Goal: Task Accomplishment & Management: Use online tool/utility

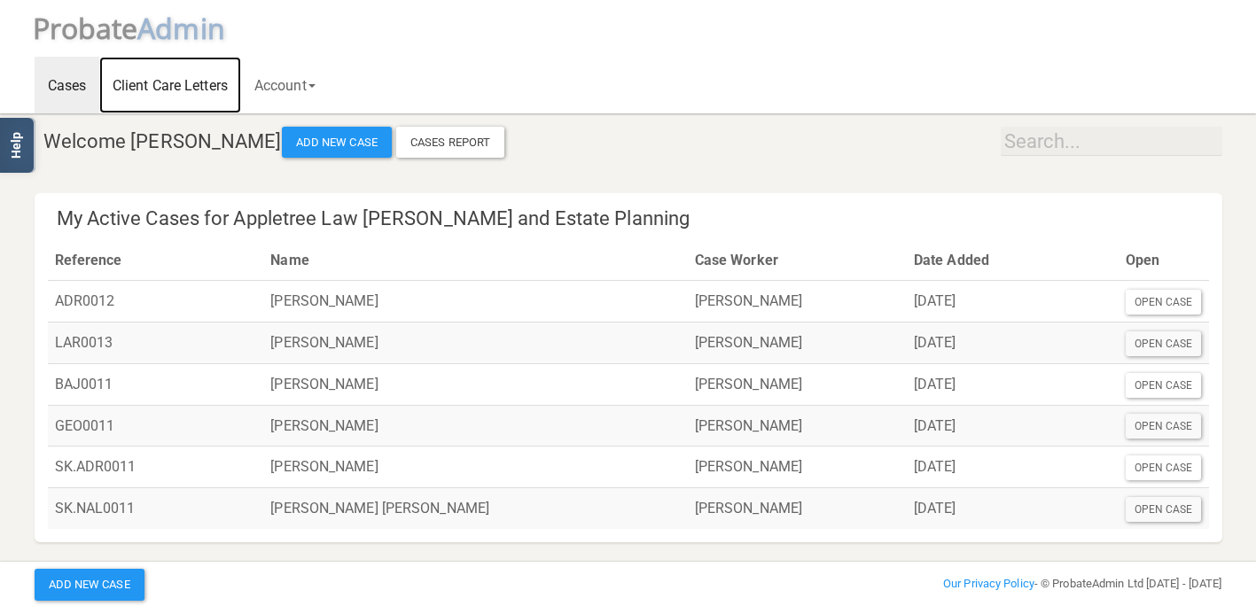
click at [191, 88] on link "Client Care Letters" at bounding box center [170, 85] width 142 height 57
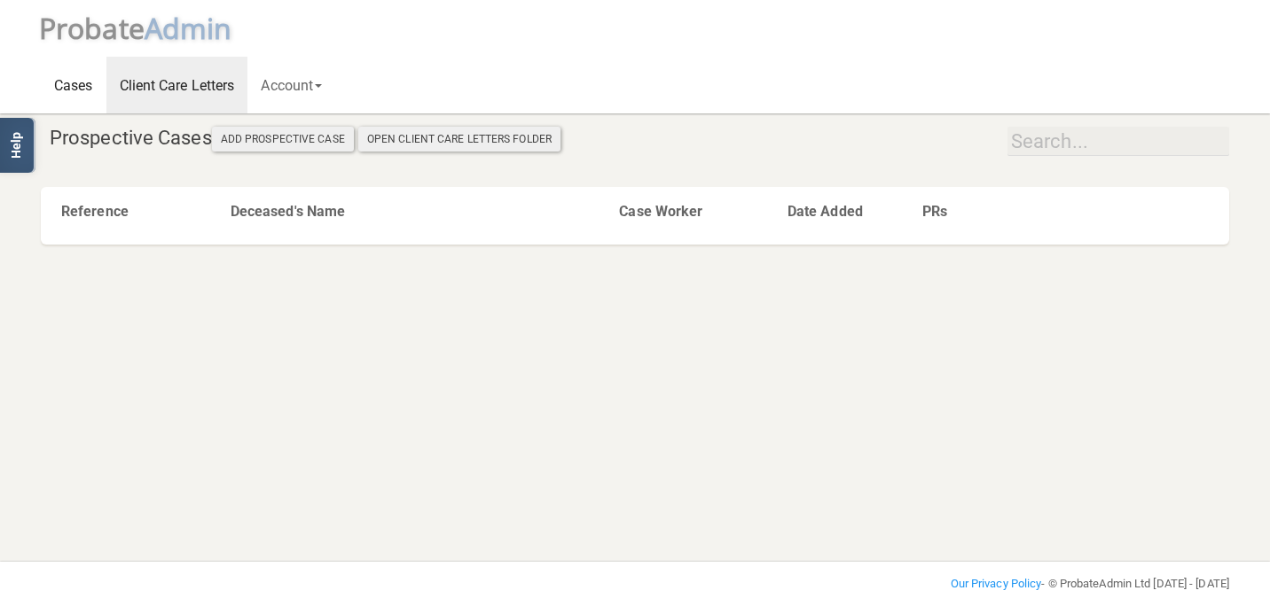
click at [83, 90] on link "Cases" at bounding box center [74, 85] width 66 height 57
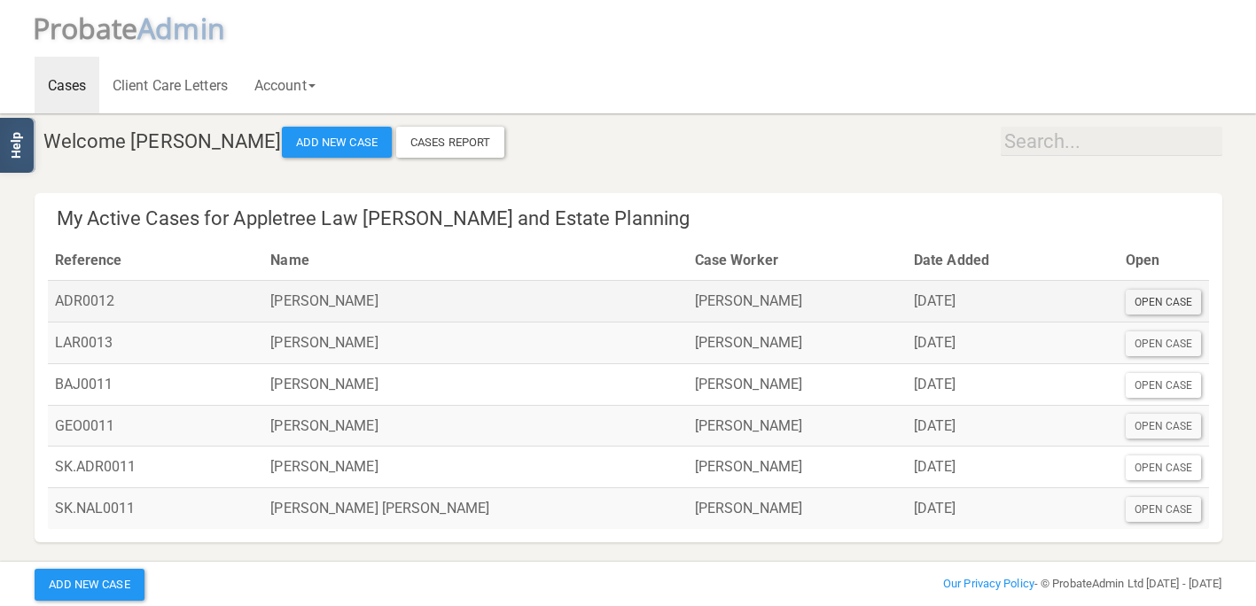
click at [1140, 296] on div "Open Case" at bounding box center [1164, 302] width 76 height 25
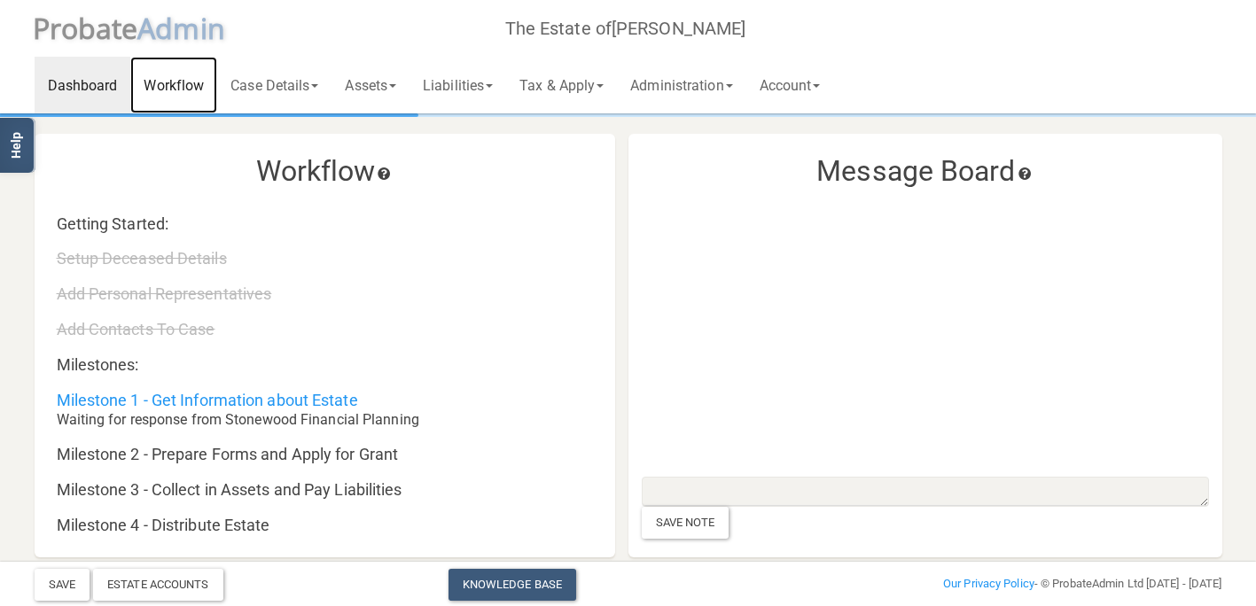
click at [176, 91] on link "Workflow" at bounding box center [173, 85] width 87 height 57
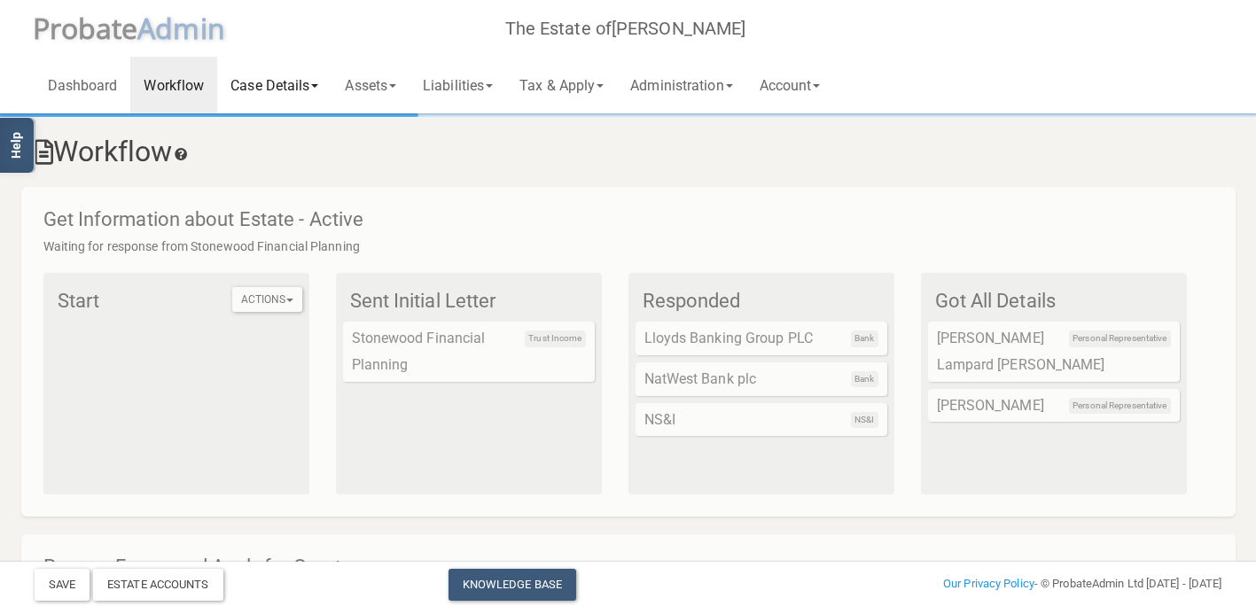
click at [290, 98] on link "Case Details" at bounding box center [274, 85] width 114 height 57
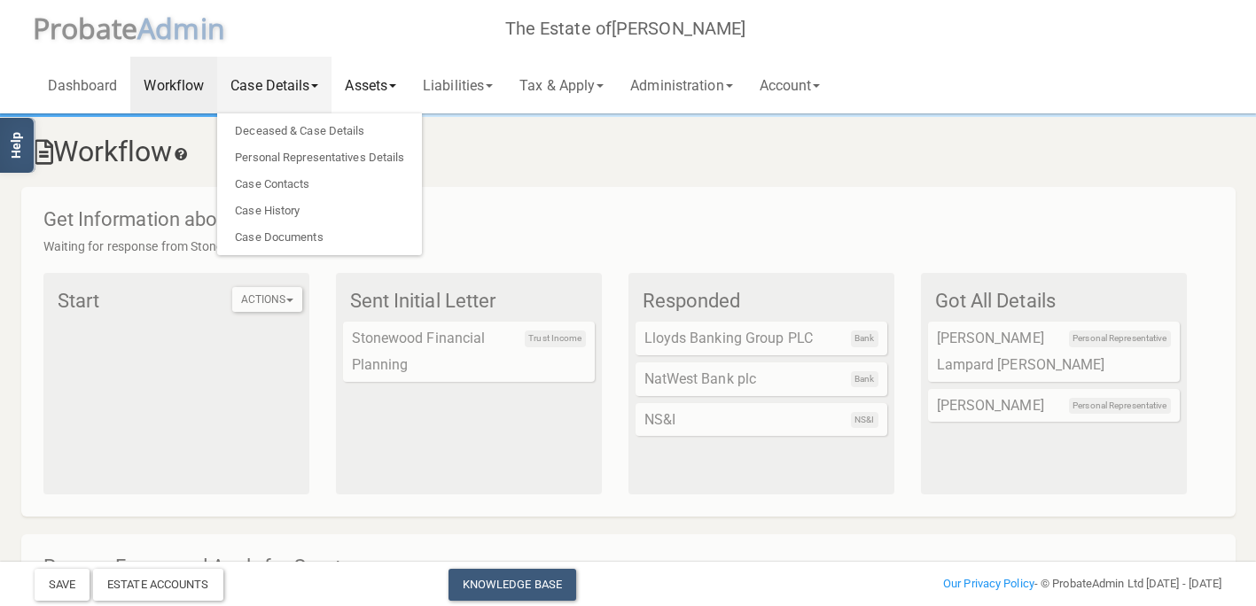
click at [364, 90] on link "Assets" at bounding box center [371, 85] width 78 height 57
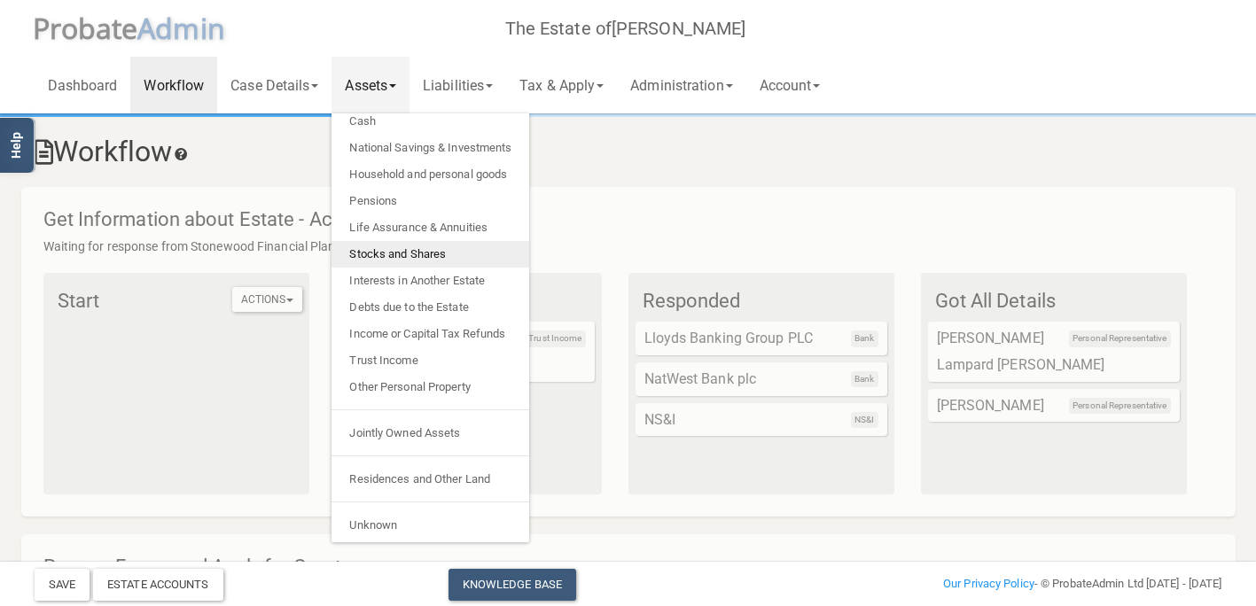
scroll to position [37, 0]
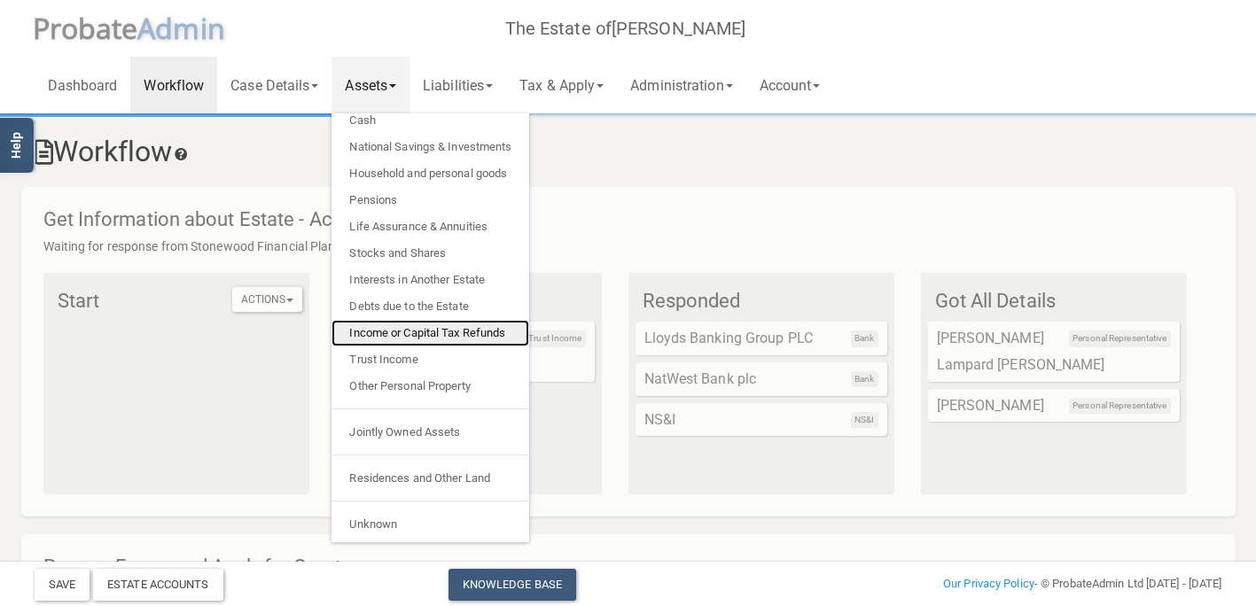
click at [423, 332] on link "Income or Capital Tax Refunds" at bounding box center [431, 333] width 198 height 27
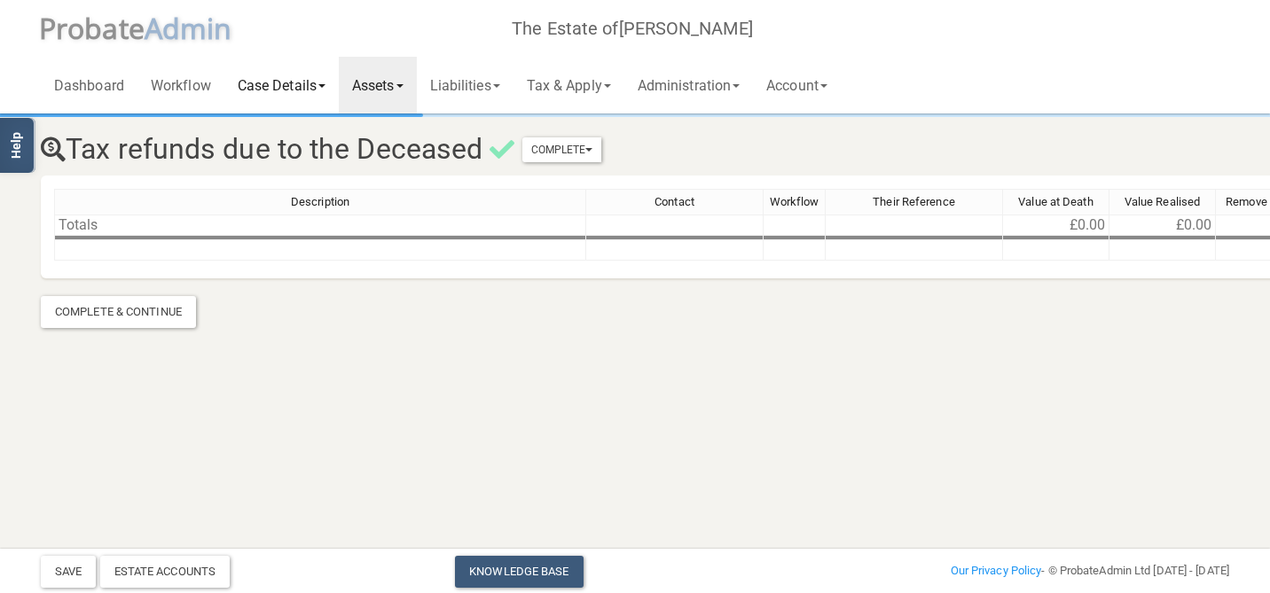
click at [287, 81] on link "Case Details" at bounding box center [281, 85] width 114 height 57
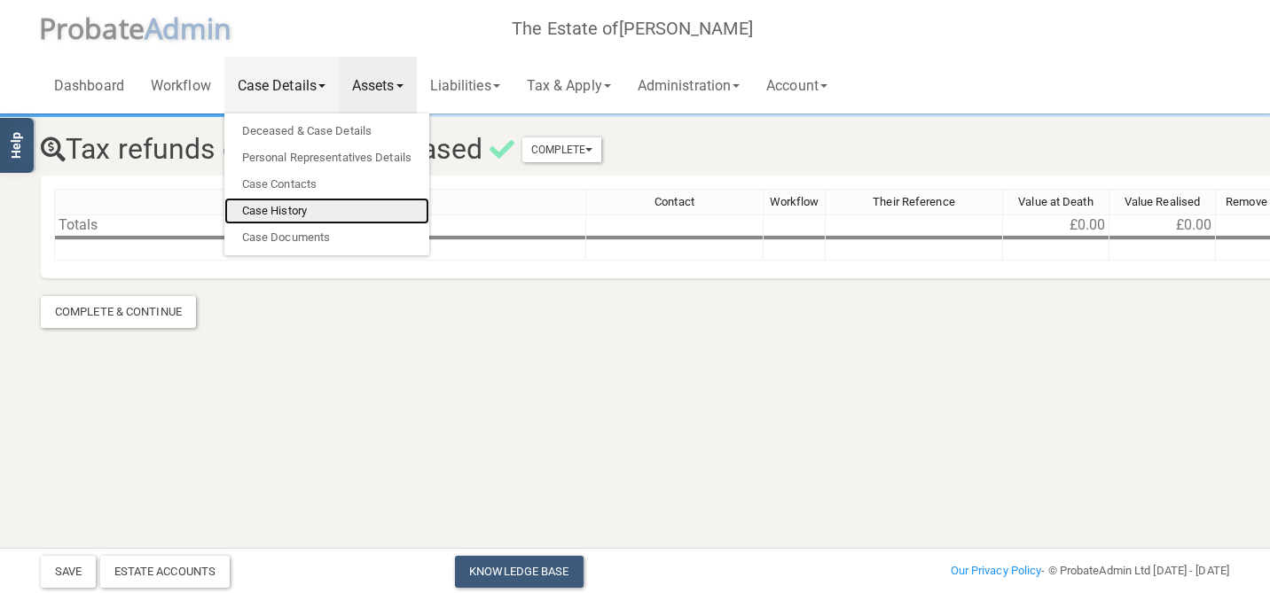
click at [297, 211] on link "Case History" at bounding box center [326, 211] width 205 height 27
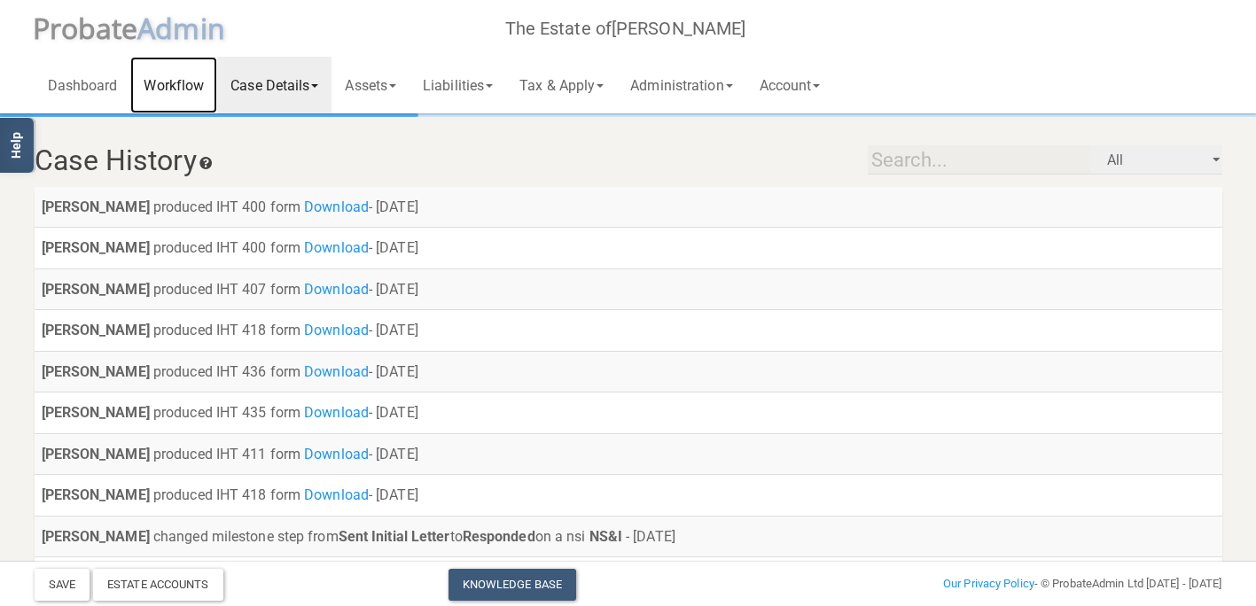
click at [185, 84] on link "Workflow" at bounding box center [173, 85] width 87 height 57
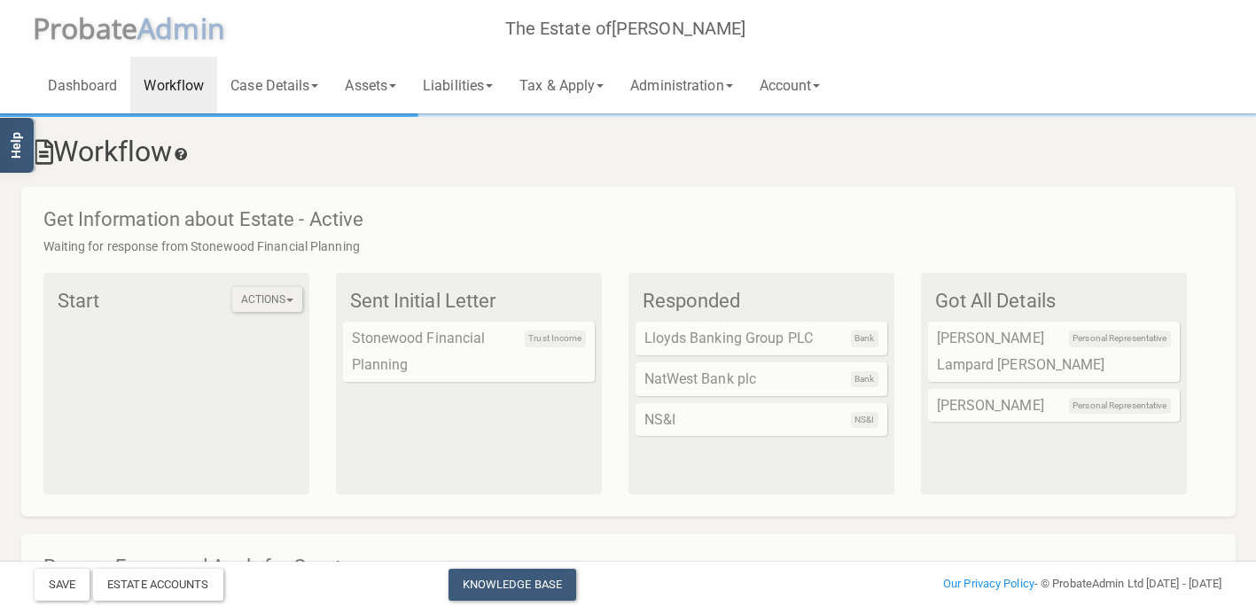
click at [262, 299] on button "Actions" at bounding box center [267, 299] width 70 height 25
click at [264, 331] on link "All Initial Letters" at bounding box center [303, 330] width 142 height 27
click at [543, 331] on span "Trust Income" at bounding box center [555, 339] width 60 height 16
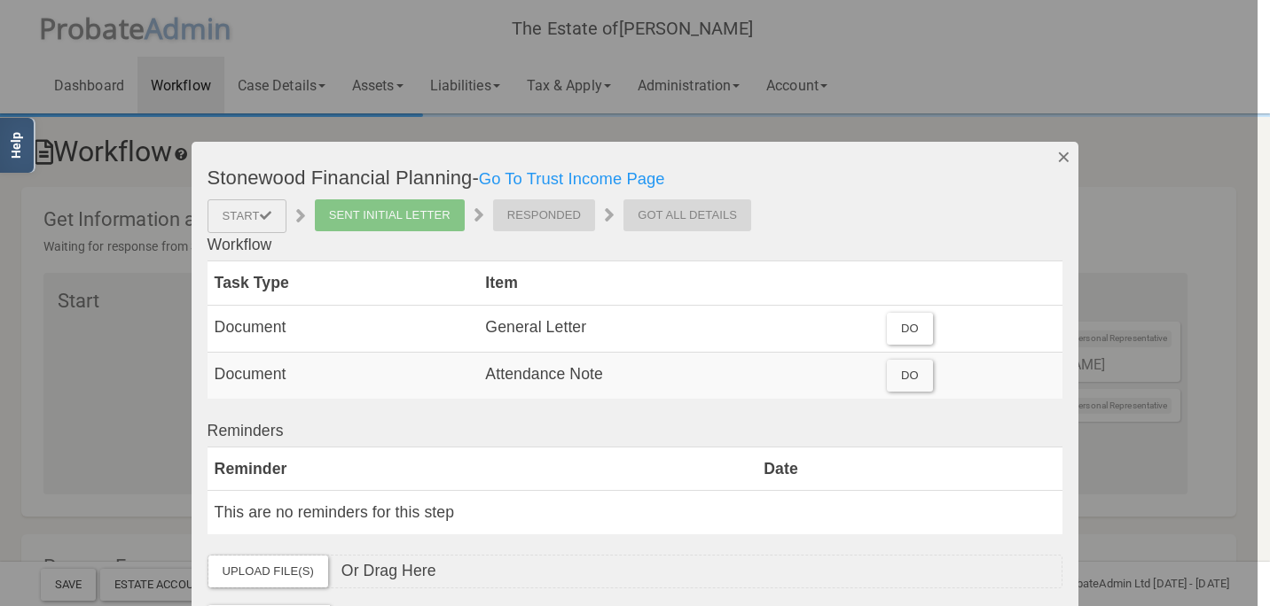
click at [1053, 155] on button "Dismiss" at bounding box center [1063, 157] width 29 height 30
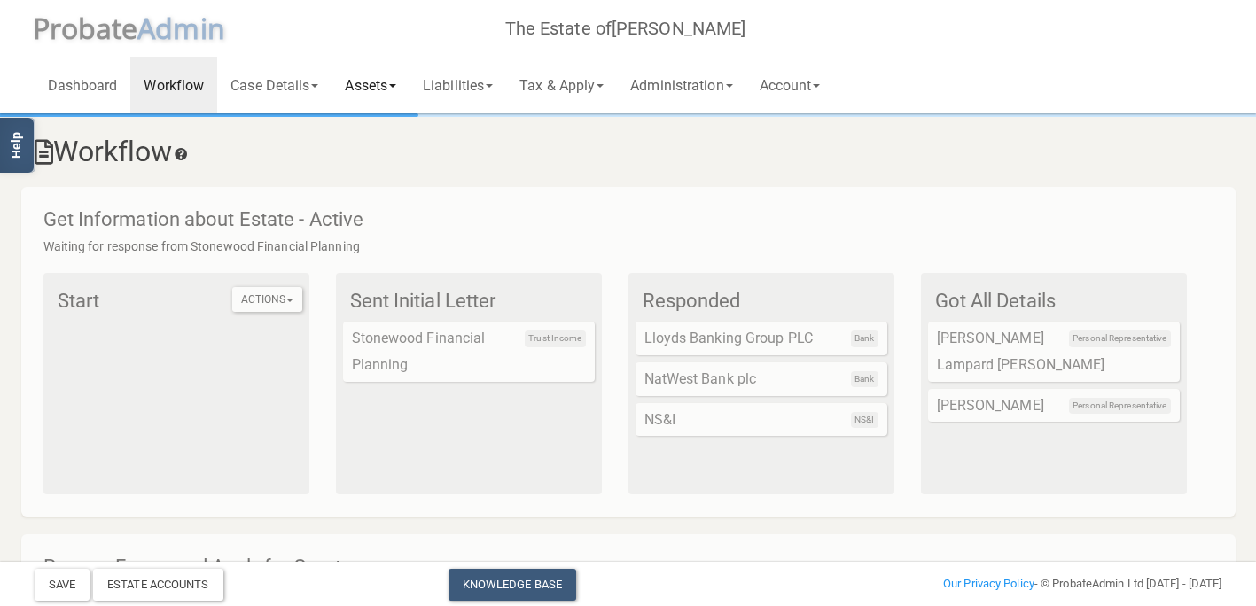
click at [373, 93] on link "Assets" at bounding box center [371, 85] width 78 height 57
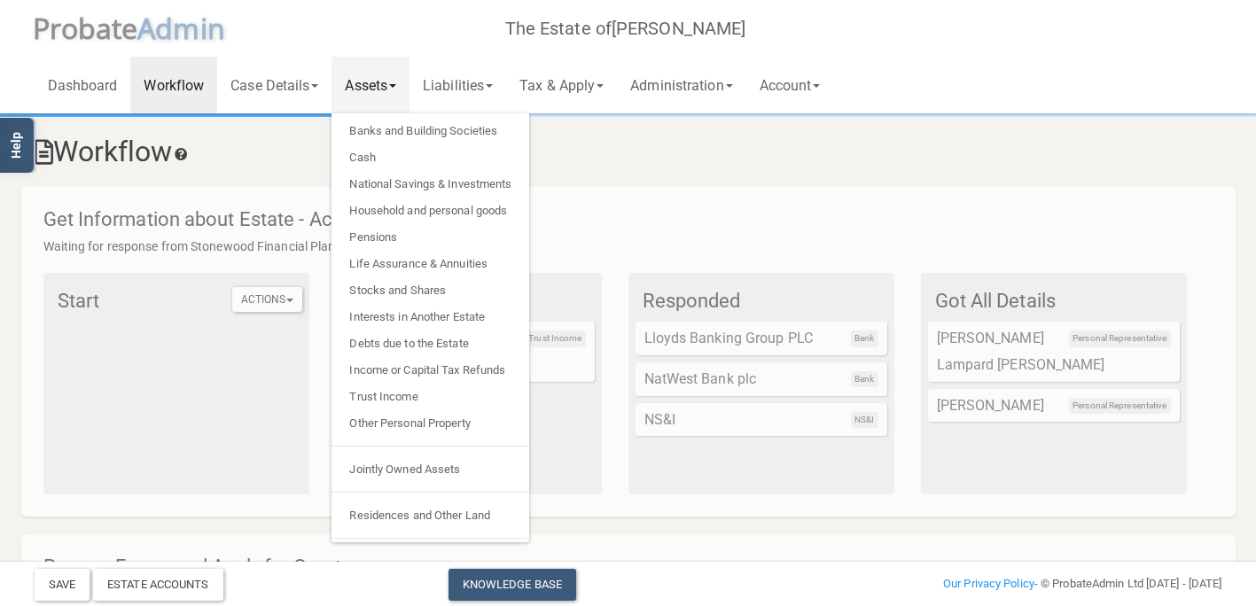
click at [235, 166] on h3 "Workflow" at bounding box center [629, 152] width 1188 height 31
click at [103, 82] on link "Dashboard" at bounding box center [83, 85] width 97 height 57
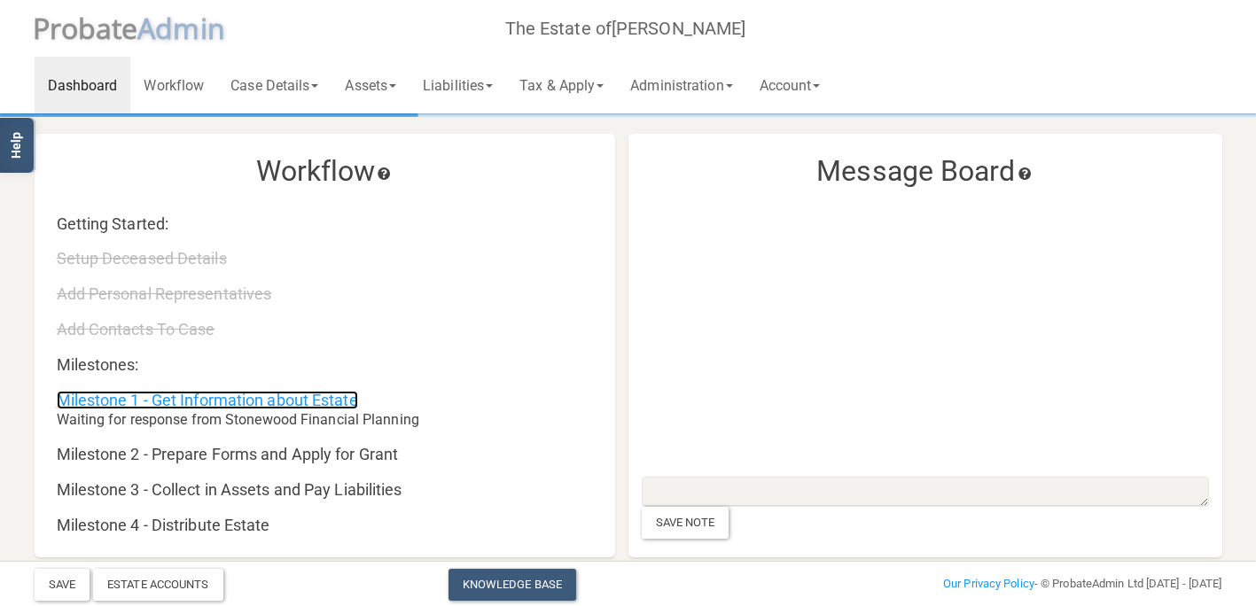
click at [278, 396] on link "Milestone 1 - Get Information about Estate" at bounding box center [207, 400] width 301 height 19
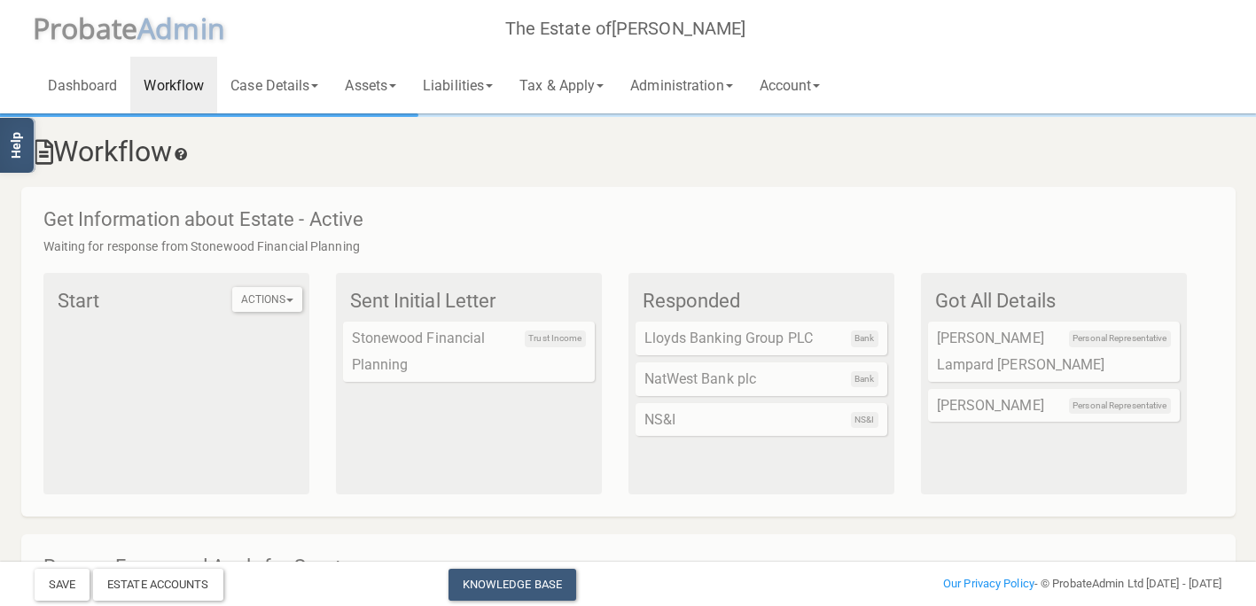
click at [402, 356] on div "Trust Income Stonewood Financial Planning" at bounding box center [469, 351] width 252 height 59
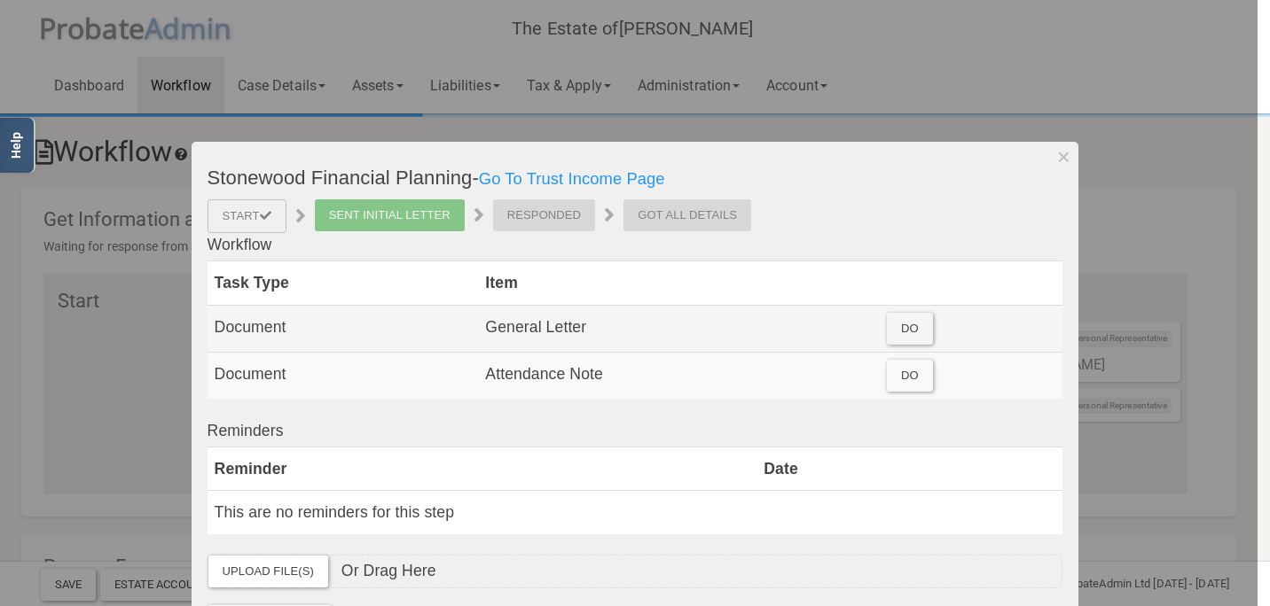
click at [916, 320] on div "Do" at bounding box center [910, 329] width 46 height 32
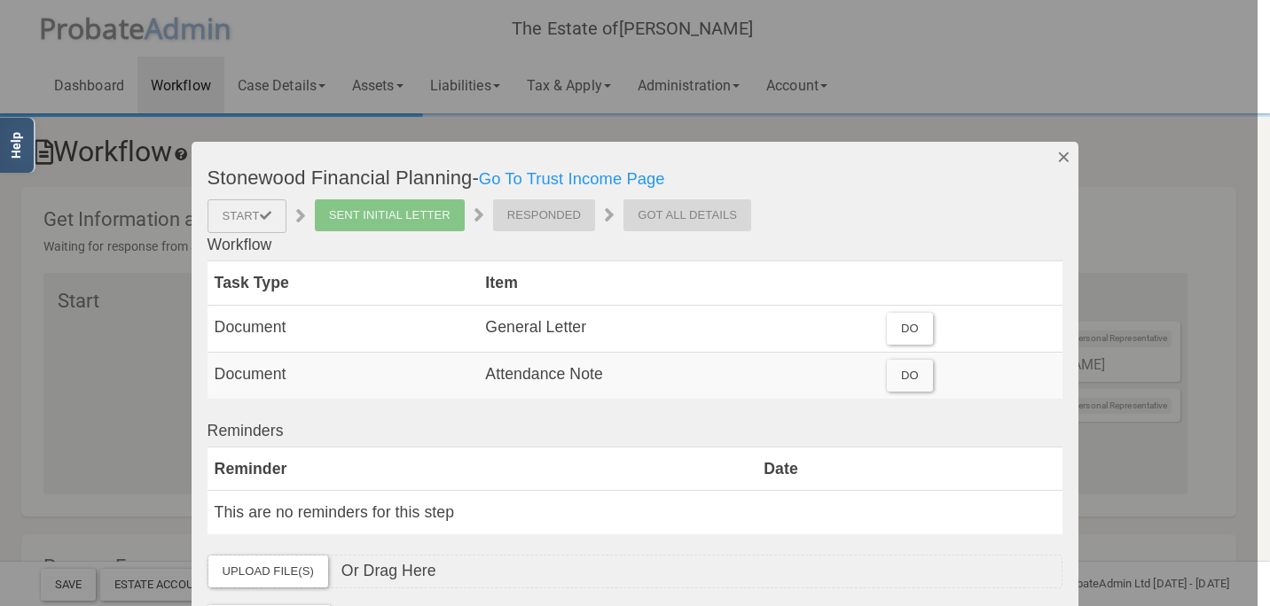
click at [1050, 160] on button "Dismiss" at bounding box center [1063, 157] width 29 height 30
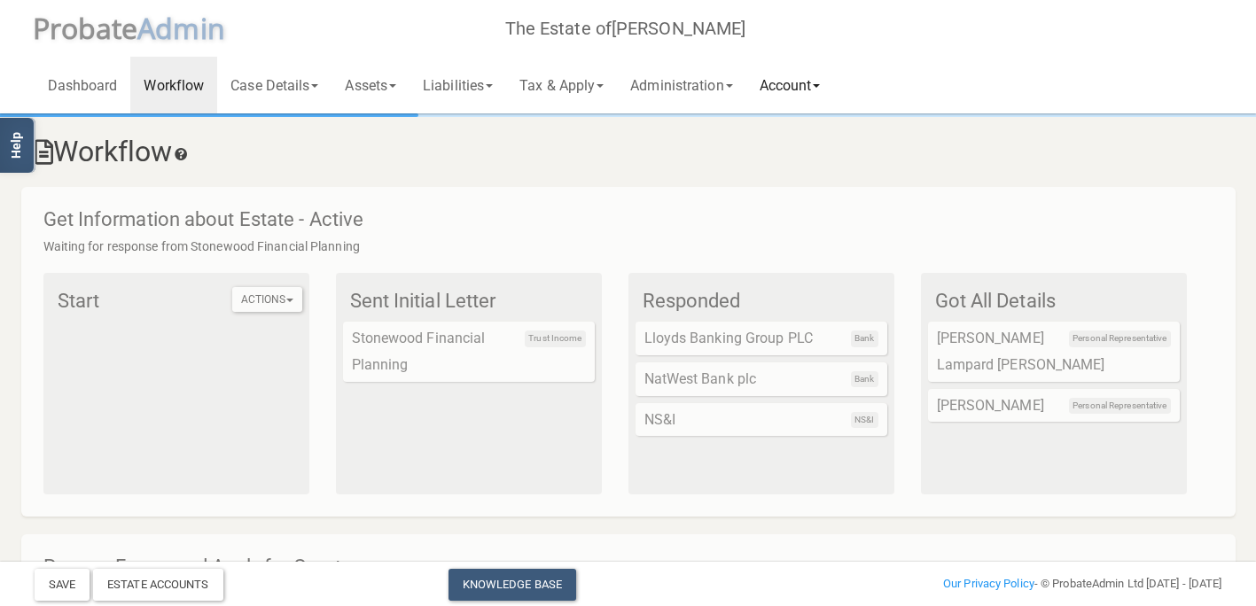
click at [831, 87] on link "Account" at bounding box center [791, 85] width 88 height 57
click at [735, 90] on link "Administration" at bounding box center [681, 85] width 129 height 57
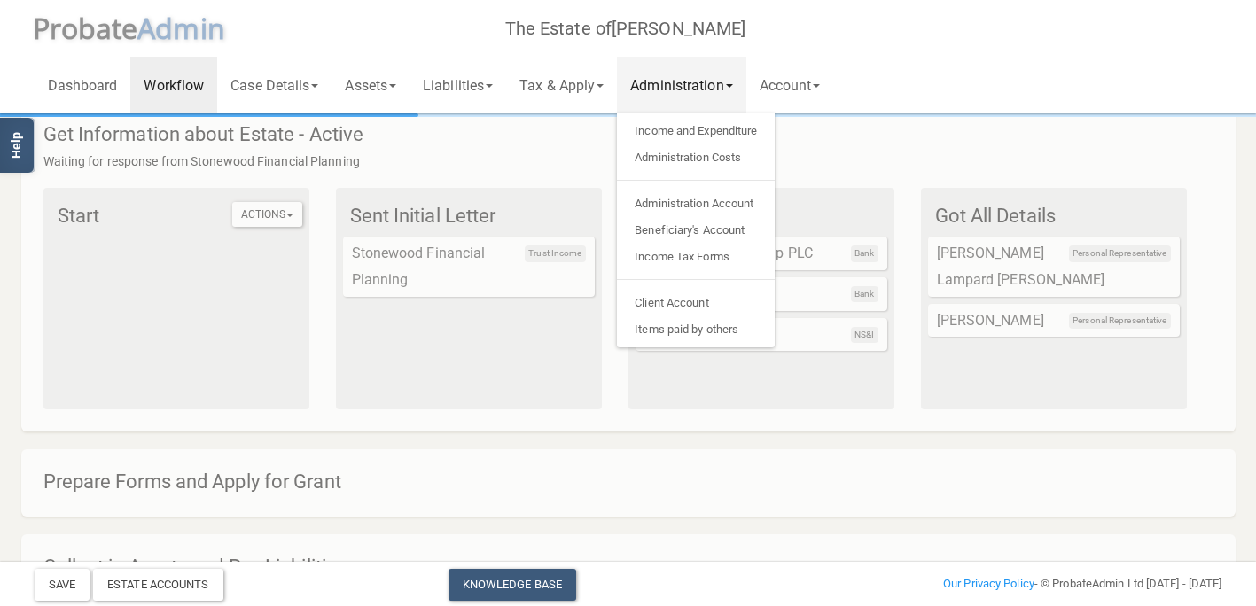
scroll to position [89, 0]
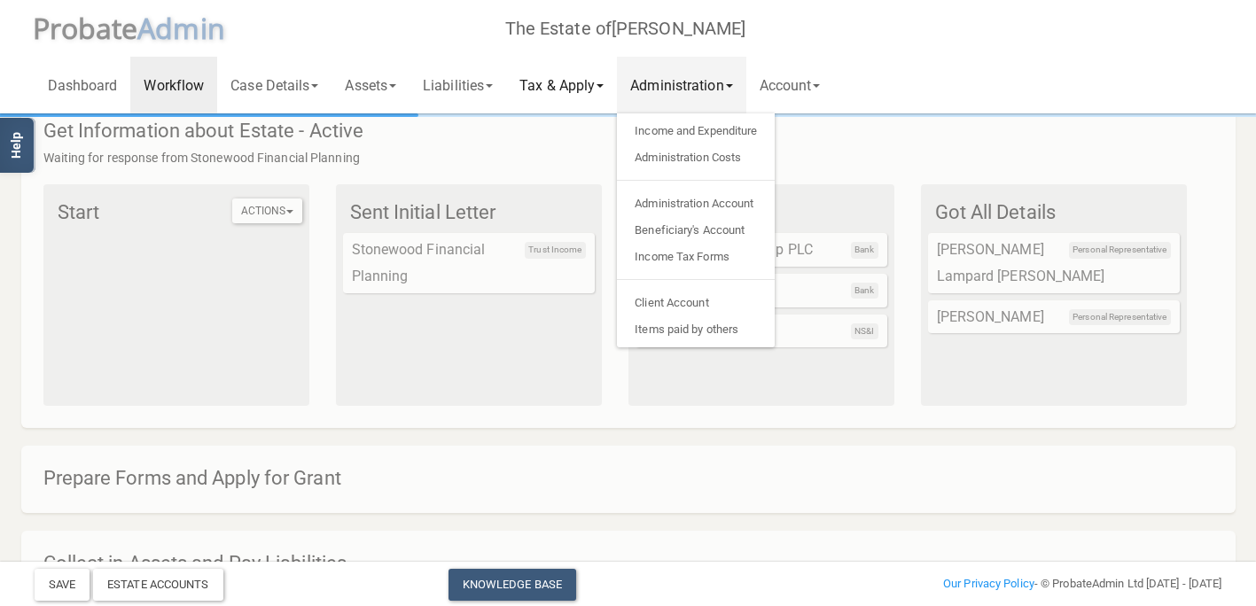
click at [617, 89] on link "Tax & Apply" at bounding box center [561, 85] width 111 height 57
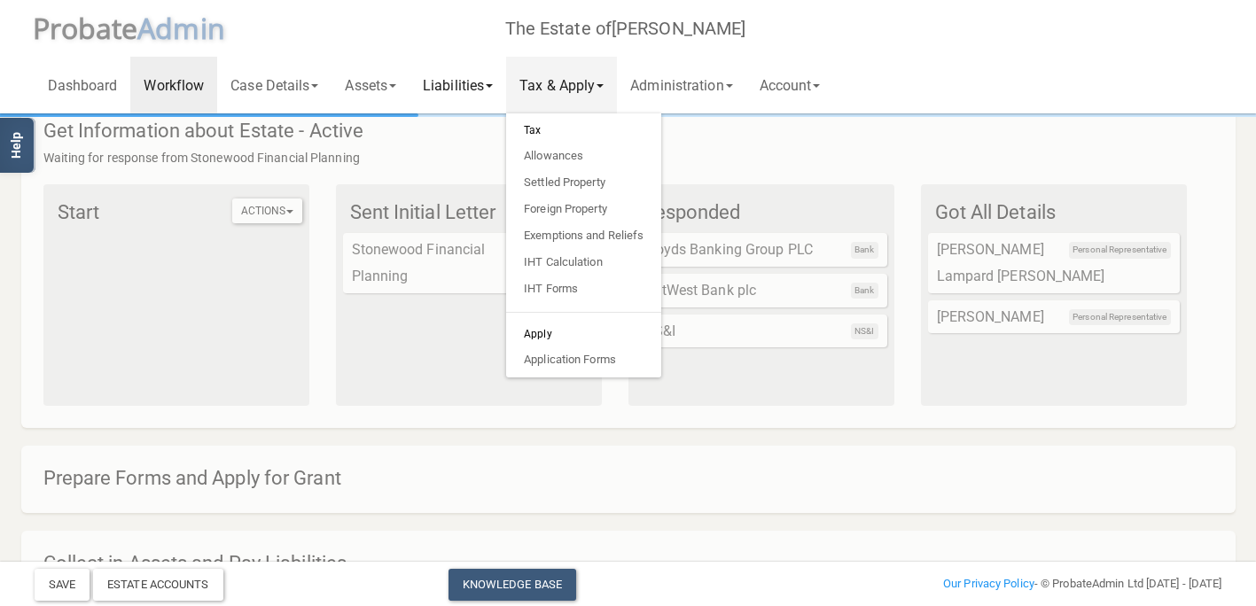
click at [462, 92] on link "Liabilities" at bounding box center [458, 85] width 97 height 57
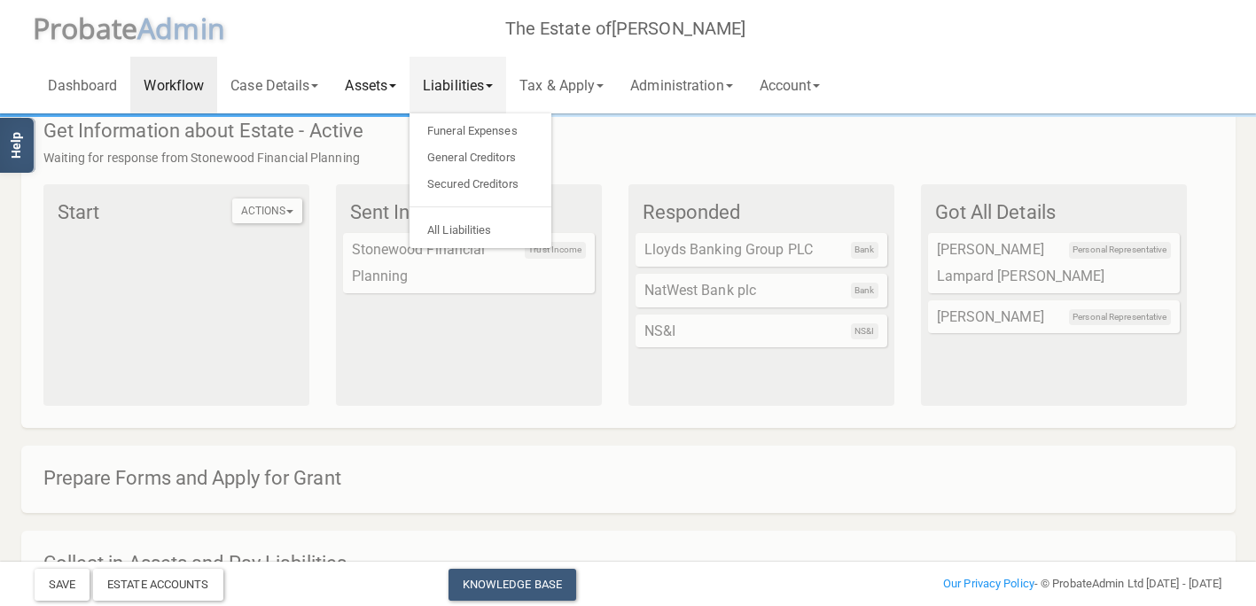
click at [390, 95] on link "Assets" at bounding box center [371, 85] width 78 height 57
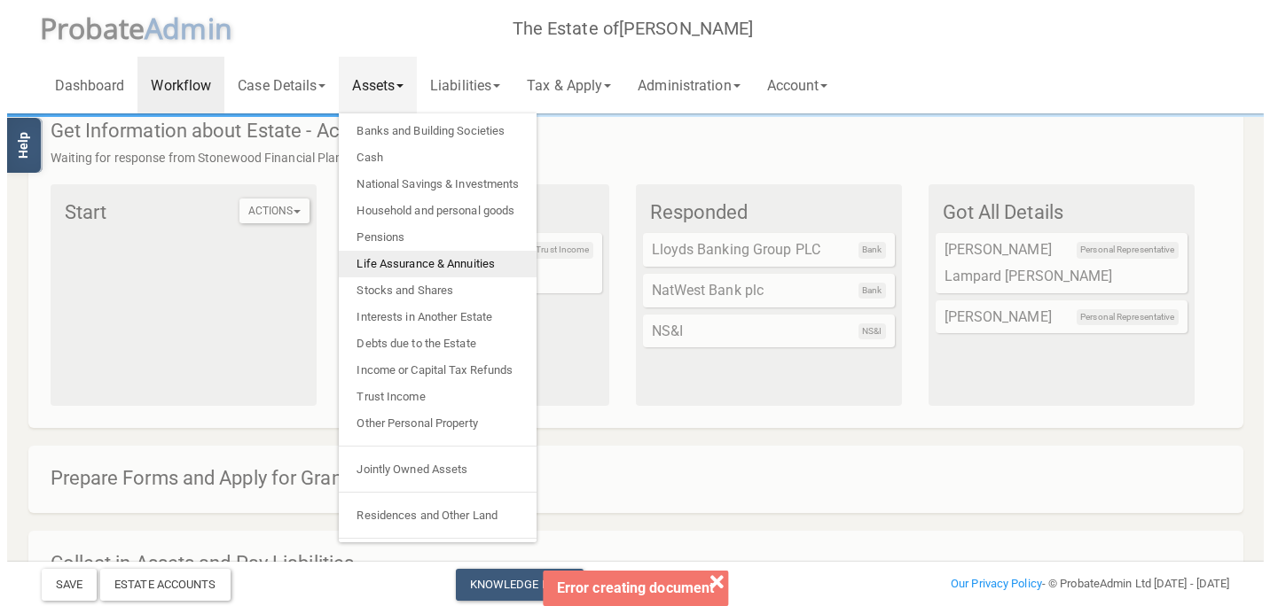
scroll to position [0, 0]
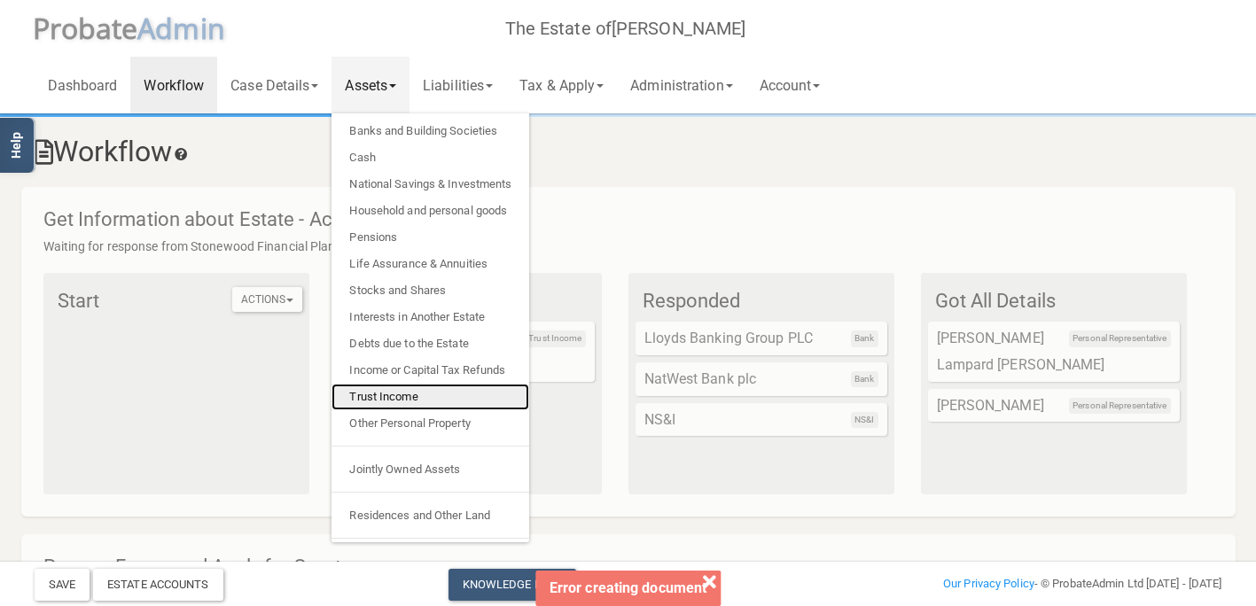
click at [401, 389] on link "Trust Income" at bounding box center [431, 397] width 198 height 27
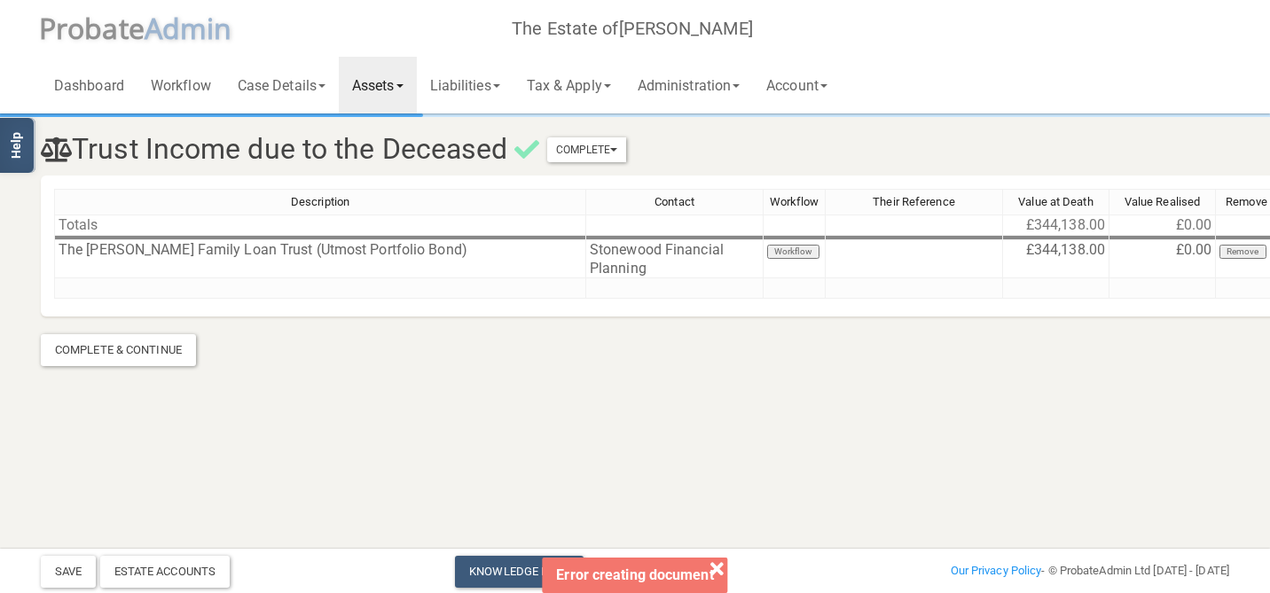
drag, startPoint x: 715, startPoint y: 567, endPoint x: 735, endPoint y: 521, distance: 49.6
click at [715, 565] on icon at bounding box center [716, 569] width 13 height 14
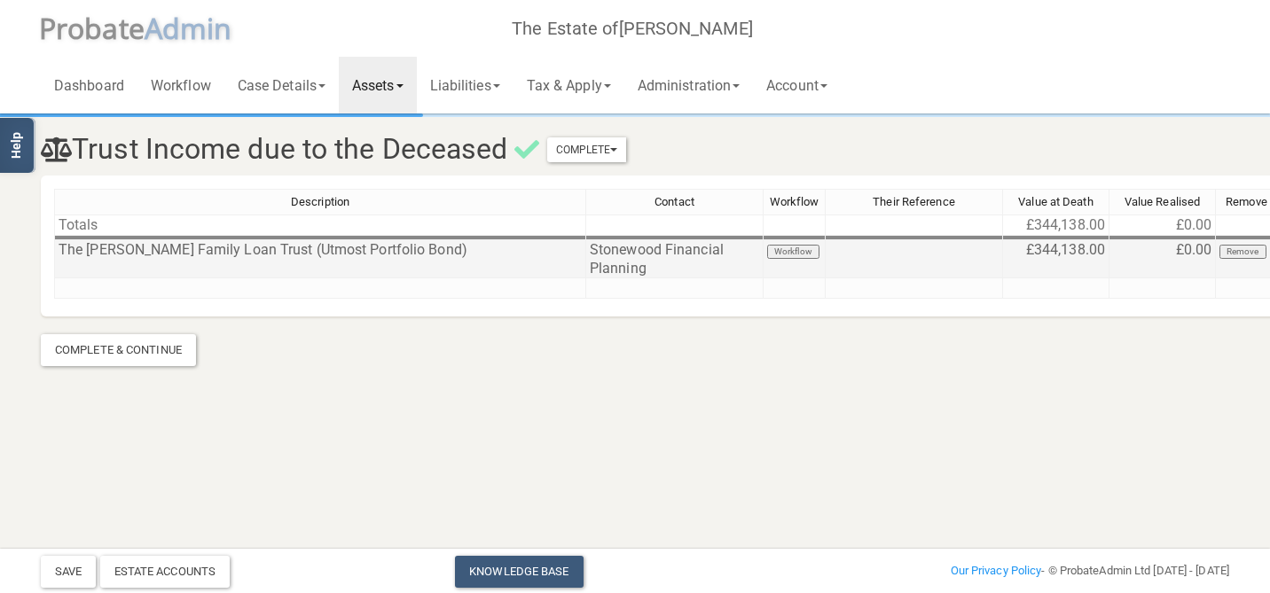
click at [812, 249] on button "Workflow" at bounding box center [793, 252] width 52 height 14
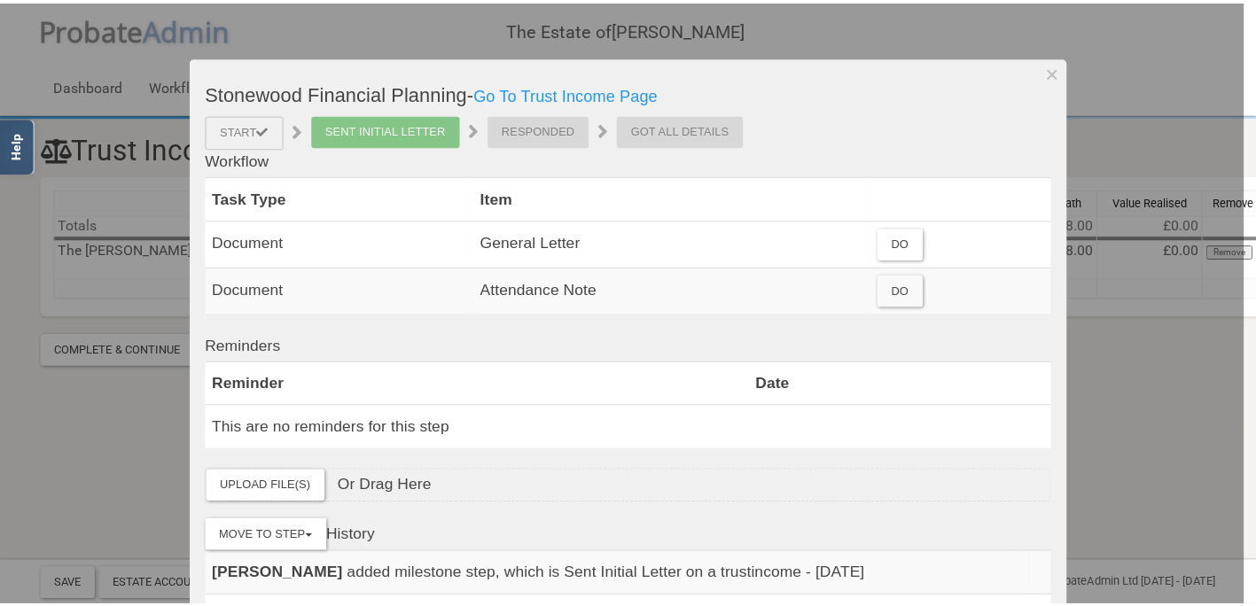
scroll to position [89, 0]
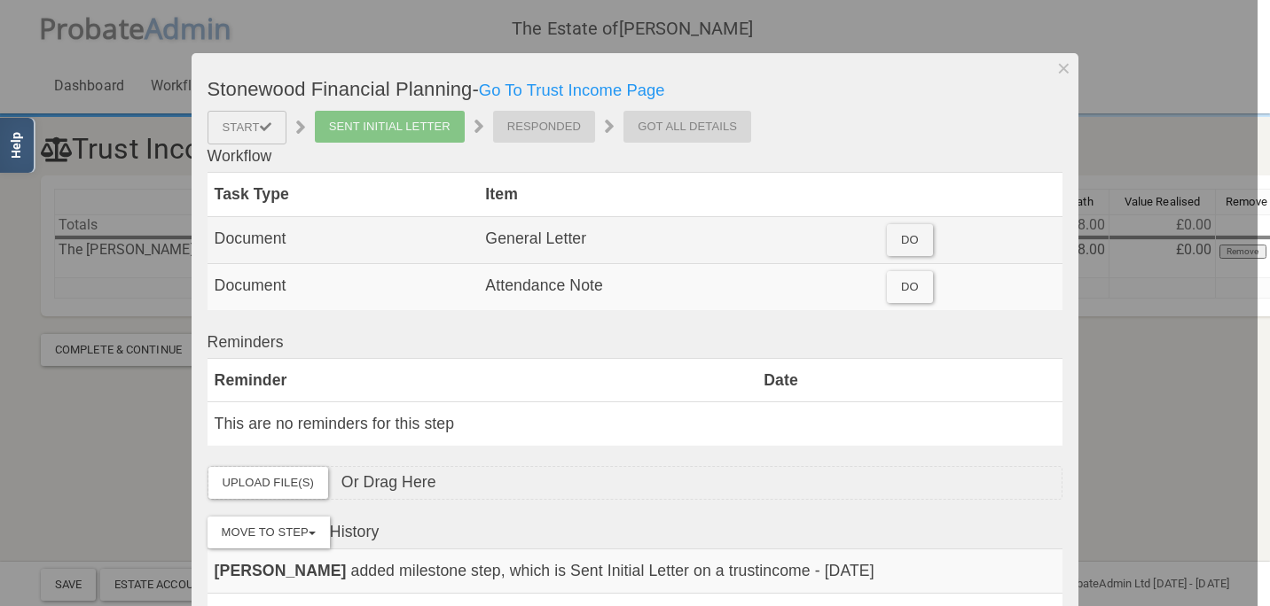
click at [894, 236] on div "Do" at bounding box center [910, 240] width 46 height 32
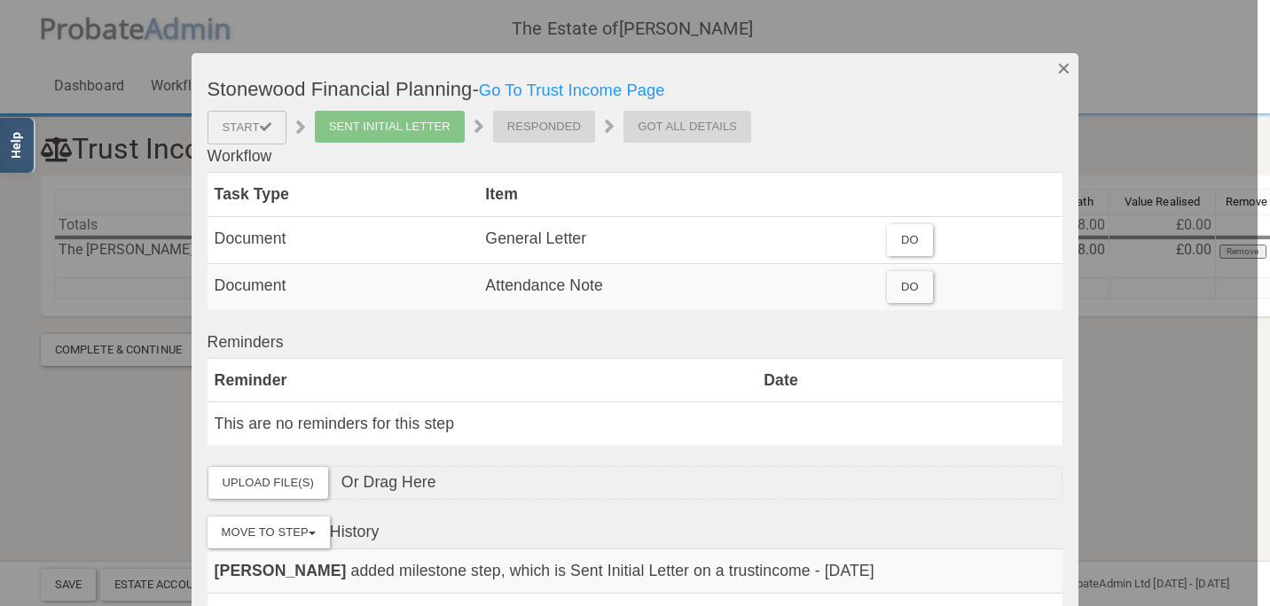
click at [1053, 65] on button "Dismiss" at bounding box center [1063, 68] width 29 height 30
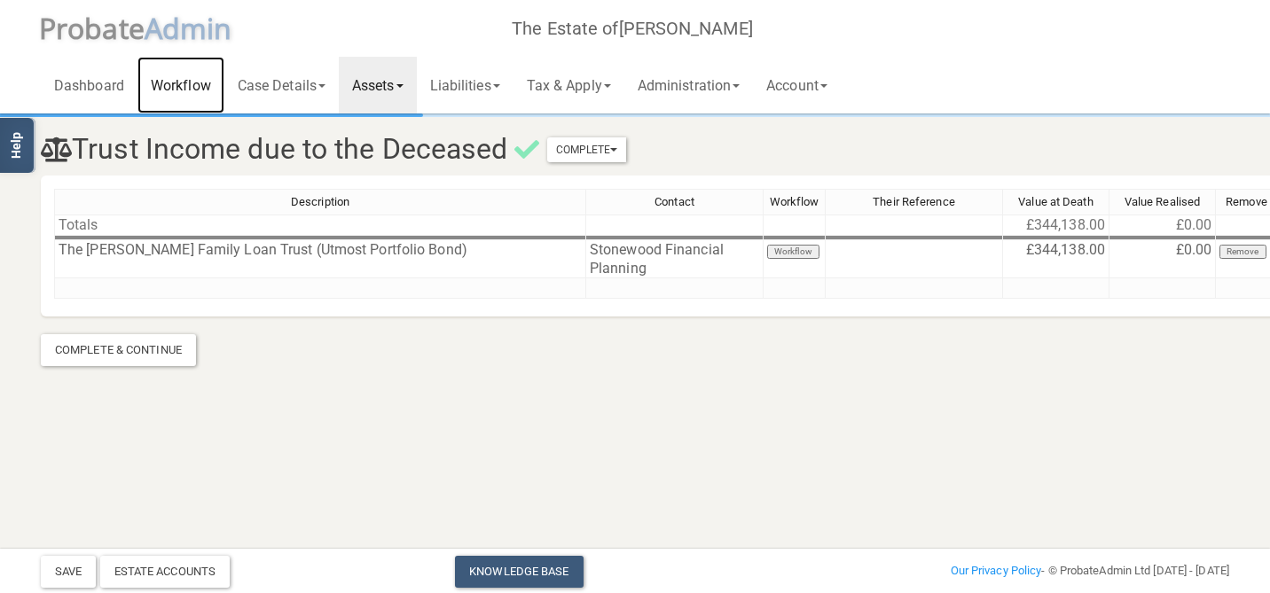
click at [164, 90] on link "Workflow" at bounding box center [180, 85] width 87 height 57
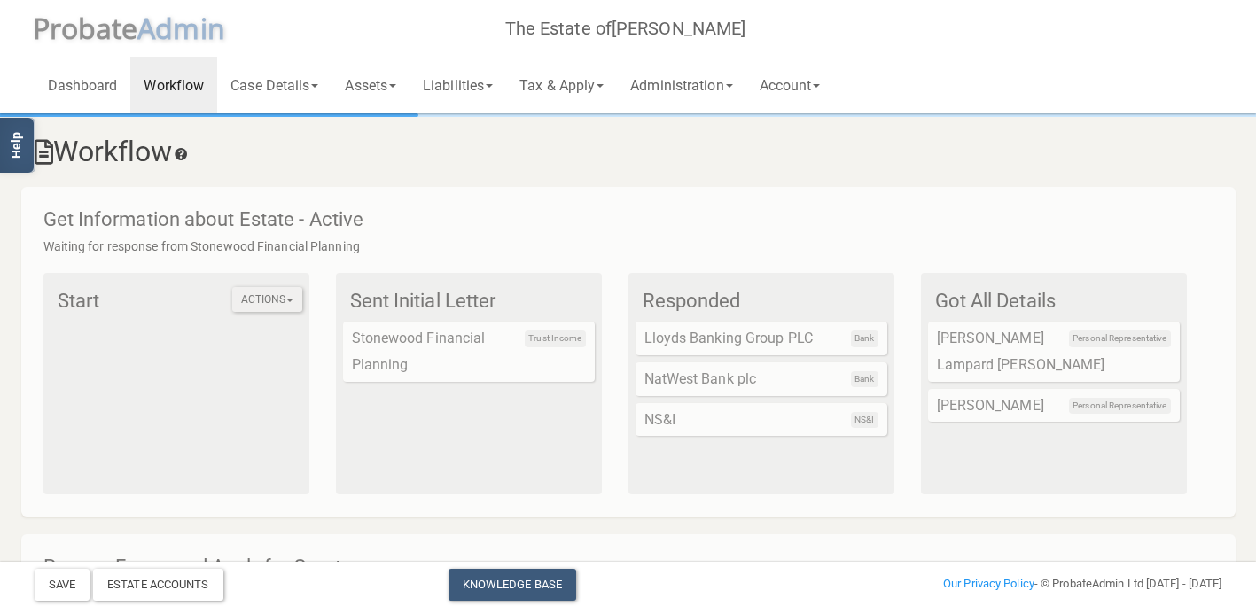
click at [271, 300] on button "Actions" at bounding box center [267, 299] width 70 height 25
click at [313, 328] on link "All Initial Letters" at bounding box center [303, 330] width 142 height 27
click at [285, 294] on button "Actions" at bounding box center [267, 299] width 70 height 25
click at [285, 323] on link "All Initial Letters" at bounding box center [303, 330] width 142 height 27
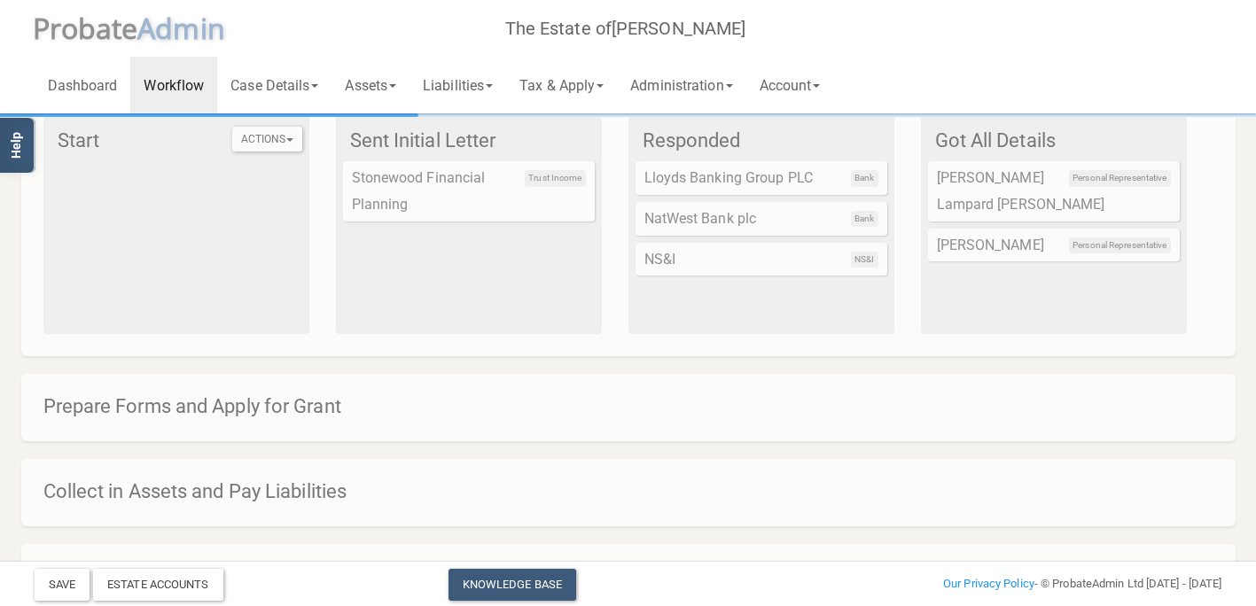
scroll to position [177, 0]
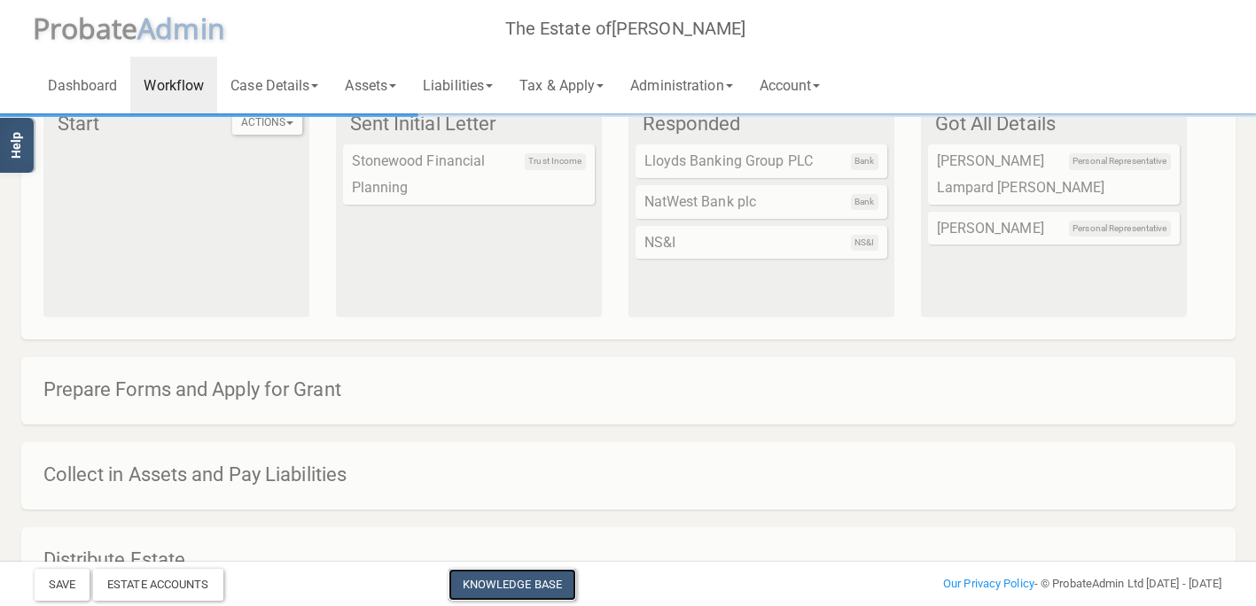
click at [511, 583] on link "Knowledge Base" at bounding box center [513, 585] width 128 height 32
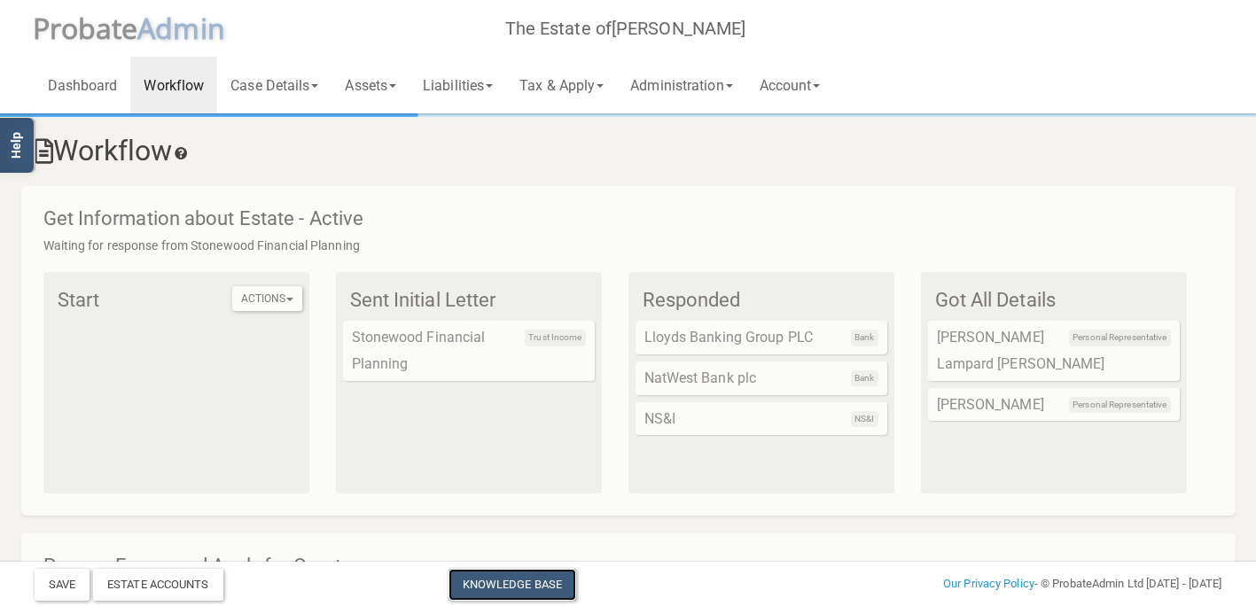
scroll to position [0, 0]
click at [831, 98] on link "Account" at bounding box center [791, 85] width 88 height 57
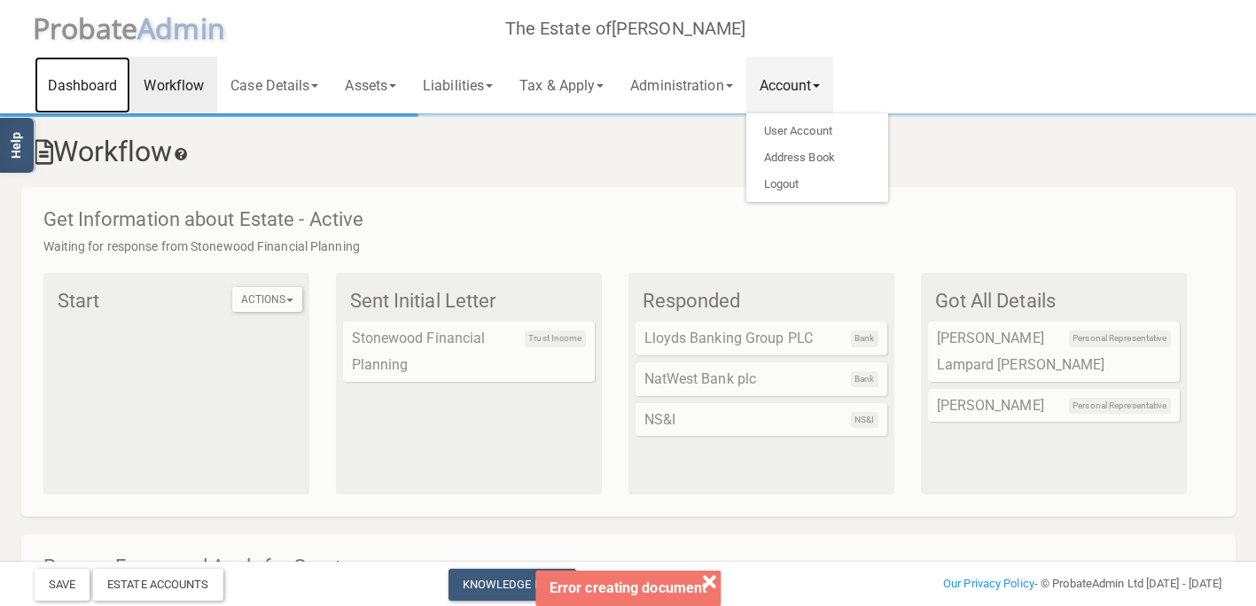
click at [82, 95] on link "Dashboard" at bounding box center [83, 85] width 97 height 57
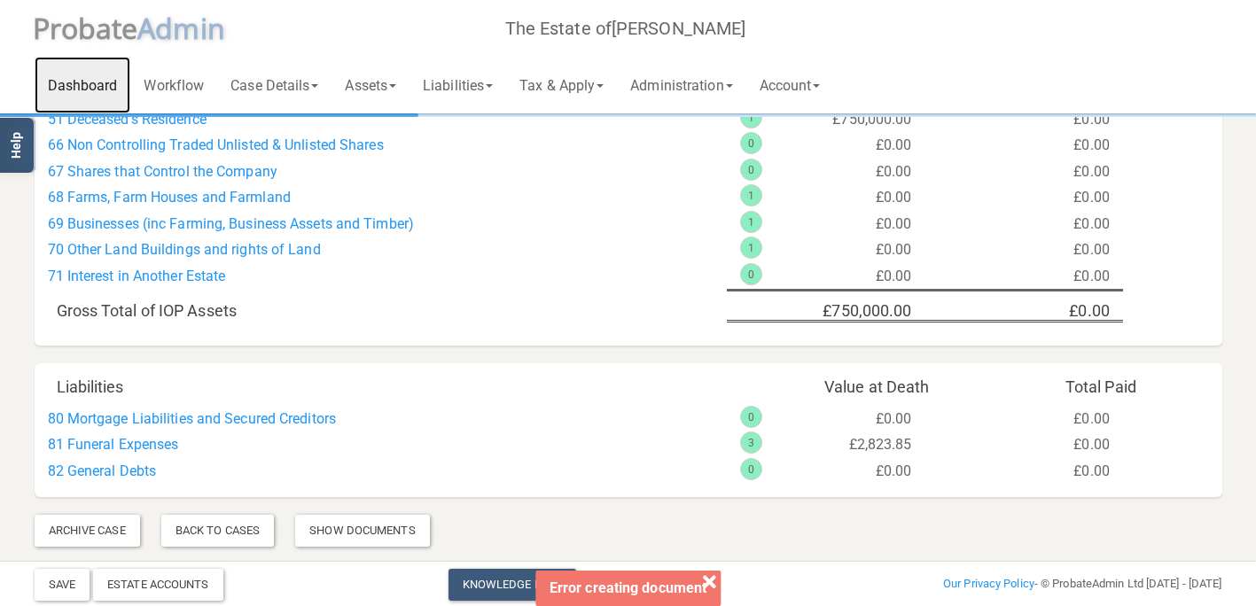
scroll to position [1358, 0]
click at [710, 580] on icon at bounding box center [709, 582] width 13 height 14
